Goal: Find specific page/section: Find specific page/section

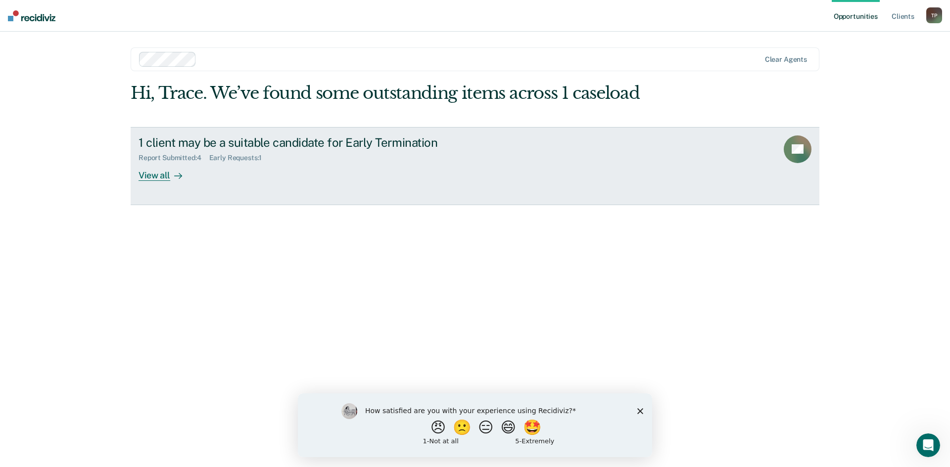
click at [165, 180] on div "View all" at bounding box center [166, 171] width 55 height 19
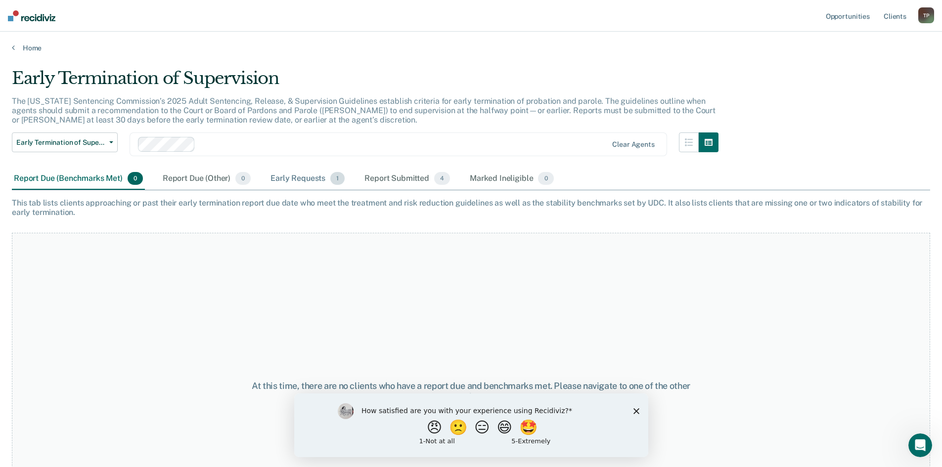
click at [303, 183] on div "Early Requests 1" at bounding box center [308, 179] width 78 height 22
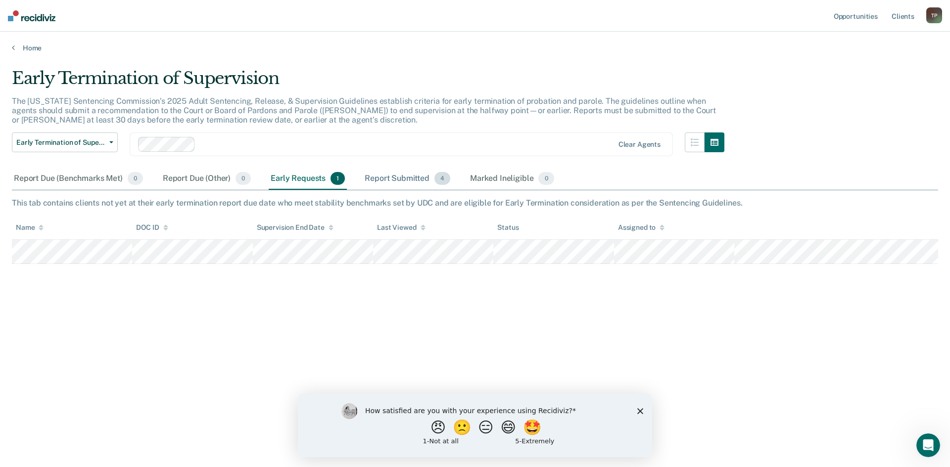
click at [382, 177] on div "Report Submitted 4" at bounding box center [408, 179] width 90 height 22
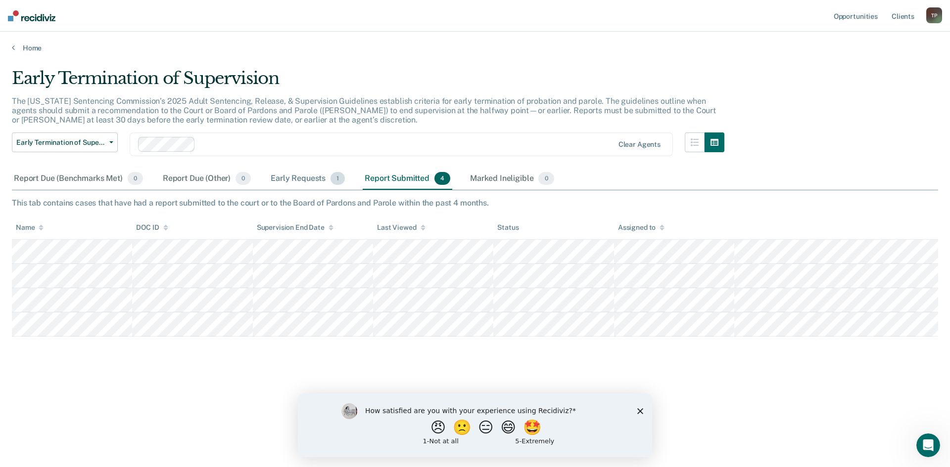
click at [301, 179] on div "Early Requests 1" at bounding box center [308, 179] width 78 height 22
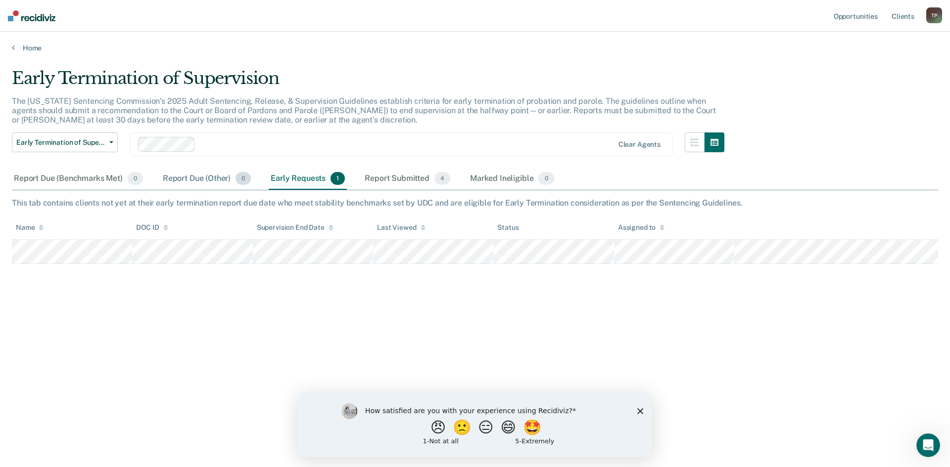
click at [184, 180] on div "Report Due (Other) 0" at bounding box center [207, 179] width 92 height 22
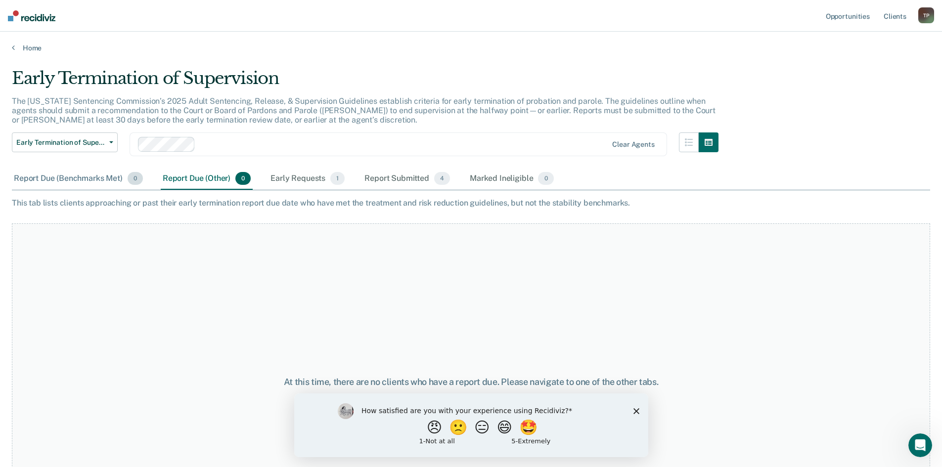
click at [89, 176] on div "Report Due (Benchmarks Met) 0" at bounding box center [78, 179] width 133 height 22
